Goal: Transaction & Acquisition: Download file/media

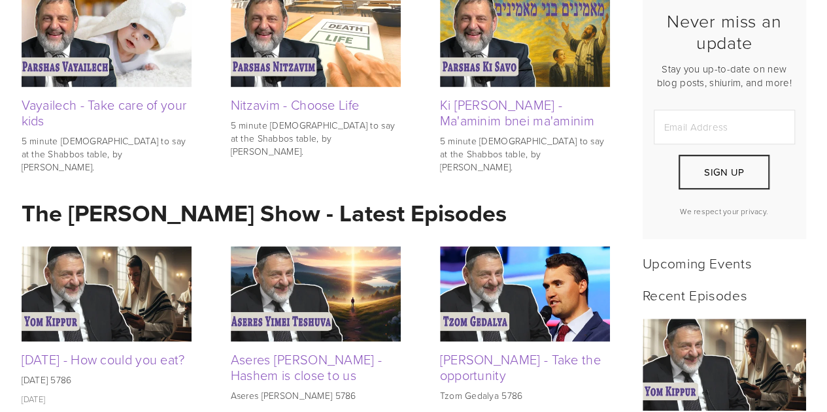
scroll to position [388, 0]
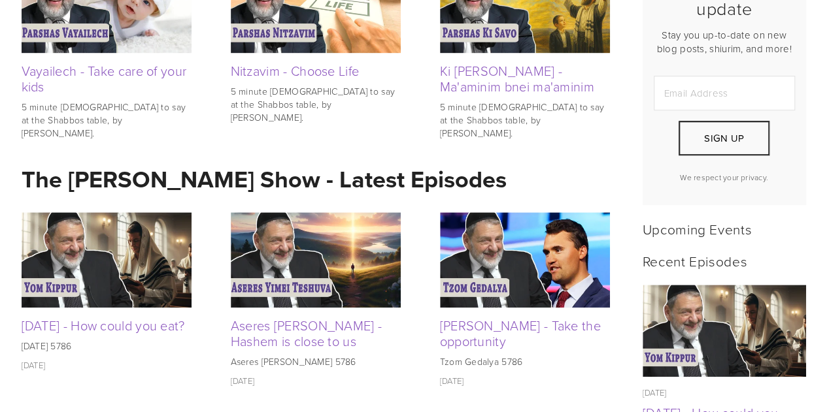
click at [149, 282] on img at bounding box center [107, 259] width 170 height 95
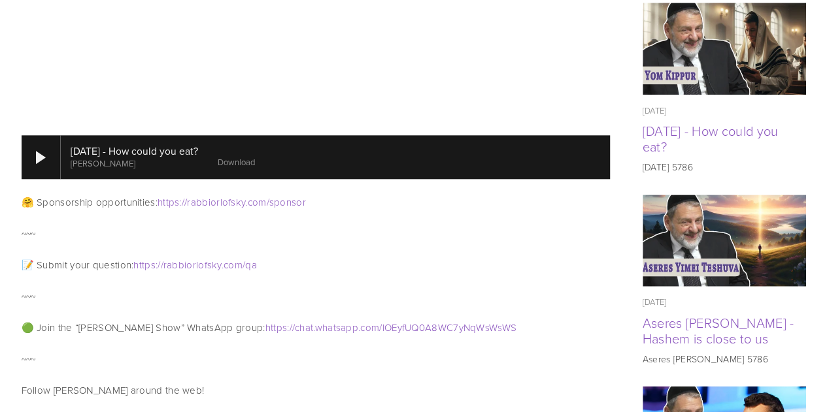
scroll to position [791, 0]
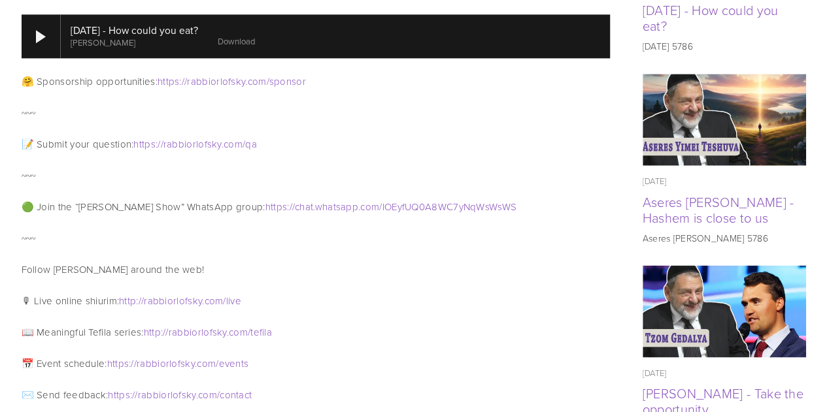
click at [259, 34] on div at bounding box center [335, 35] width 549 height 43
click at [46, 14] on div at bounding box center [41, 35] width 39 height 43
click at [260, 35] on link "Download" at bounding box center [241, 41] width 37 height 12
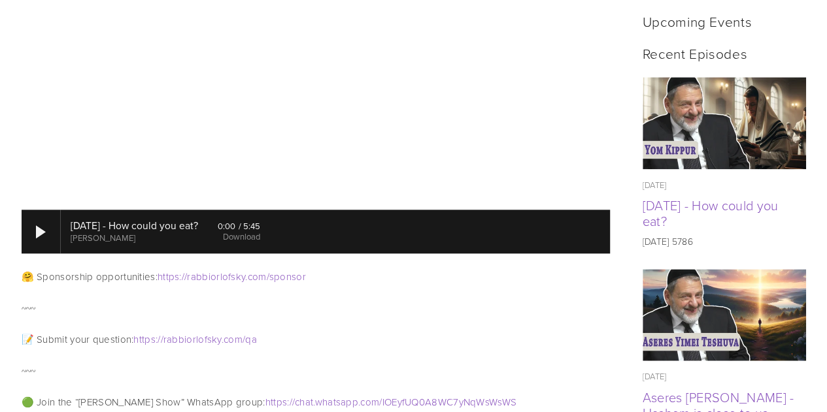
scroll to position [591, 0]
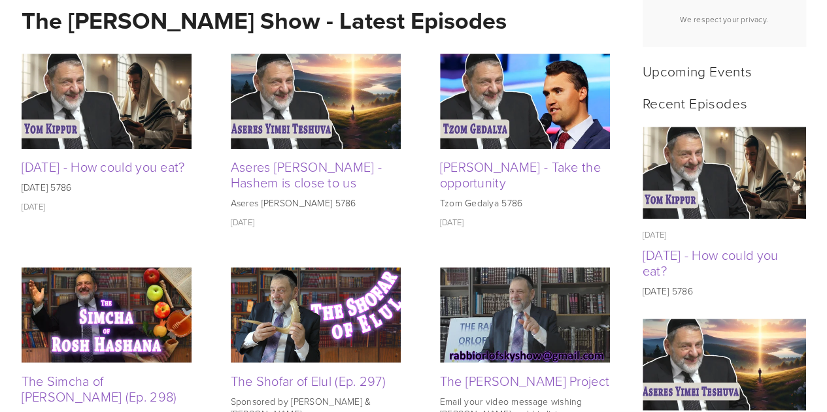
scroll to position [472, 0]
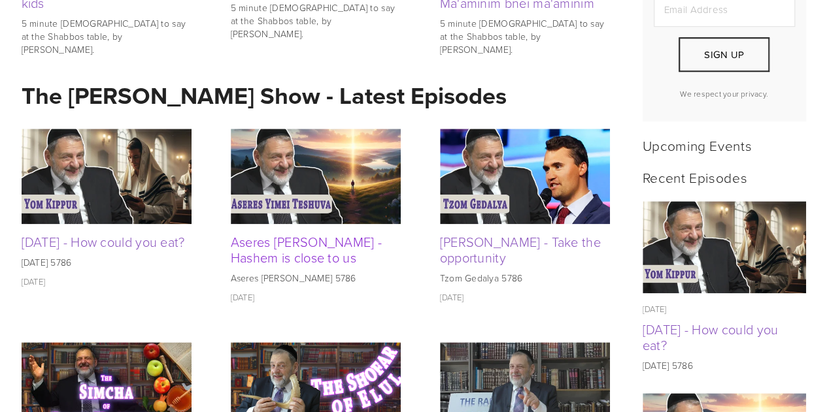
click at [324, 267] on link "Aseres [PERSON_NAME] - Hashem is close to us" at bounding box center [307, 250] width 152 height 34
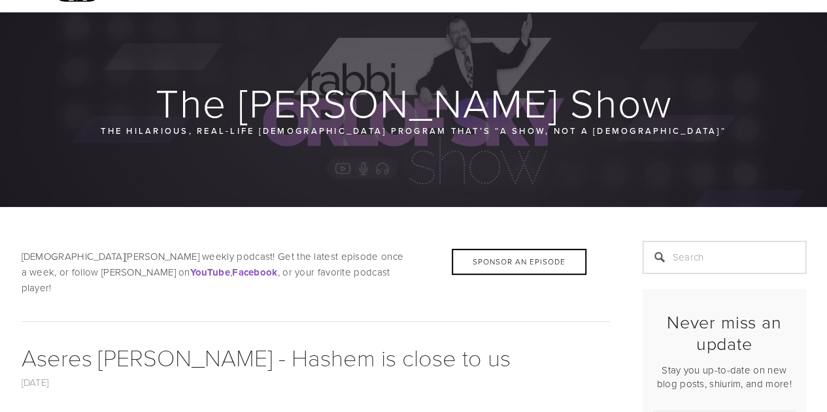
scroll to position [357, 0]
